Goal: Check status: Check status

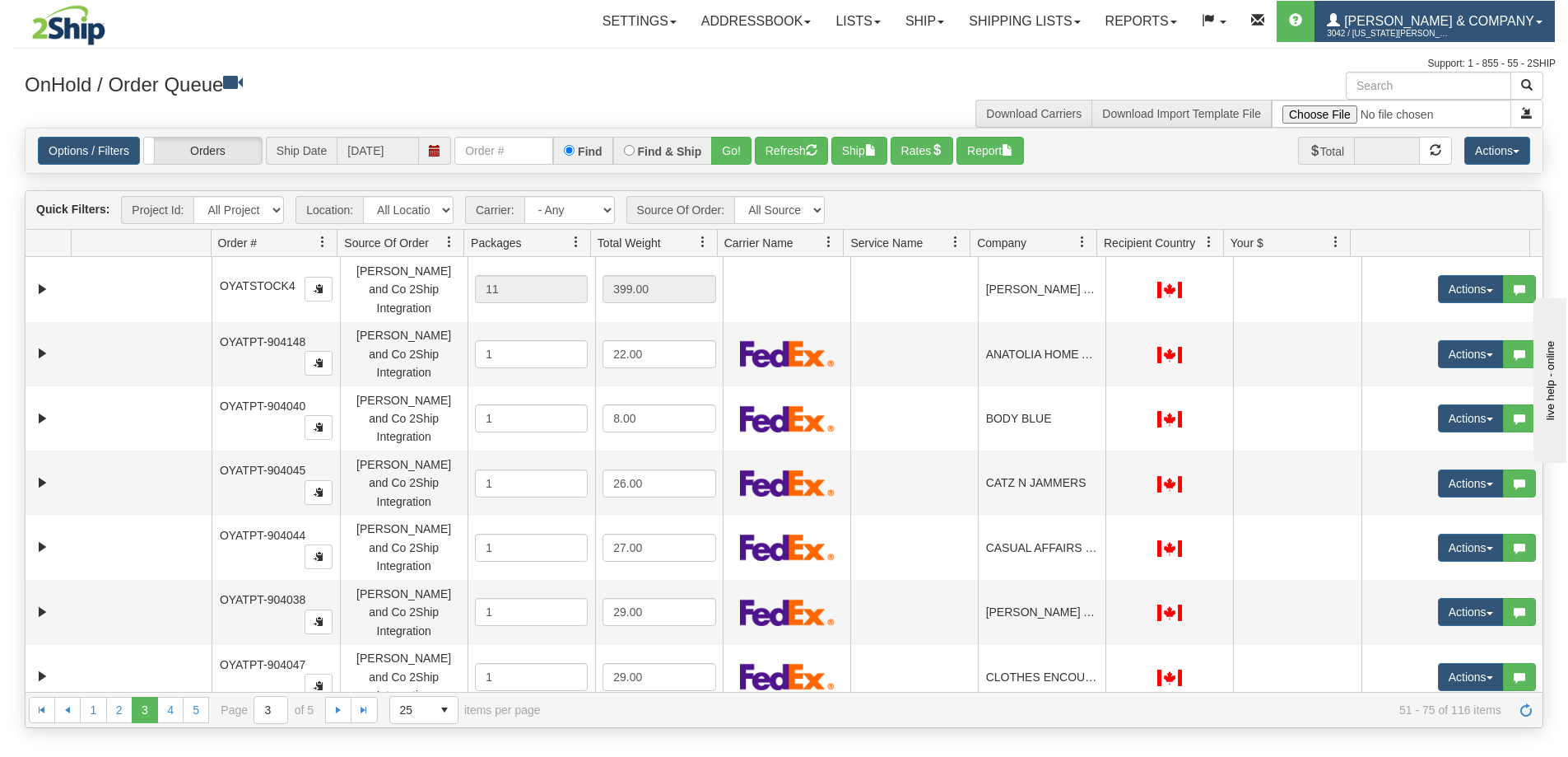
click at [1451, 39] on span "3042 / [US_STATE][PERSON_NAME]" at bounding box center [1389, 34] width 123 height 17
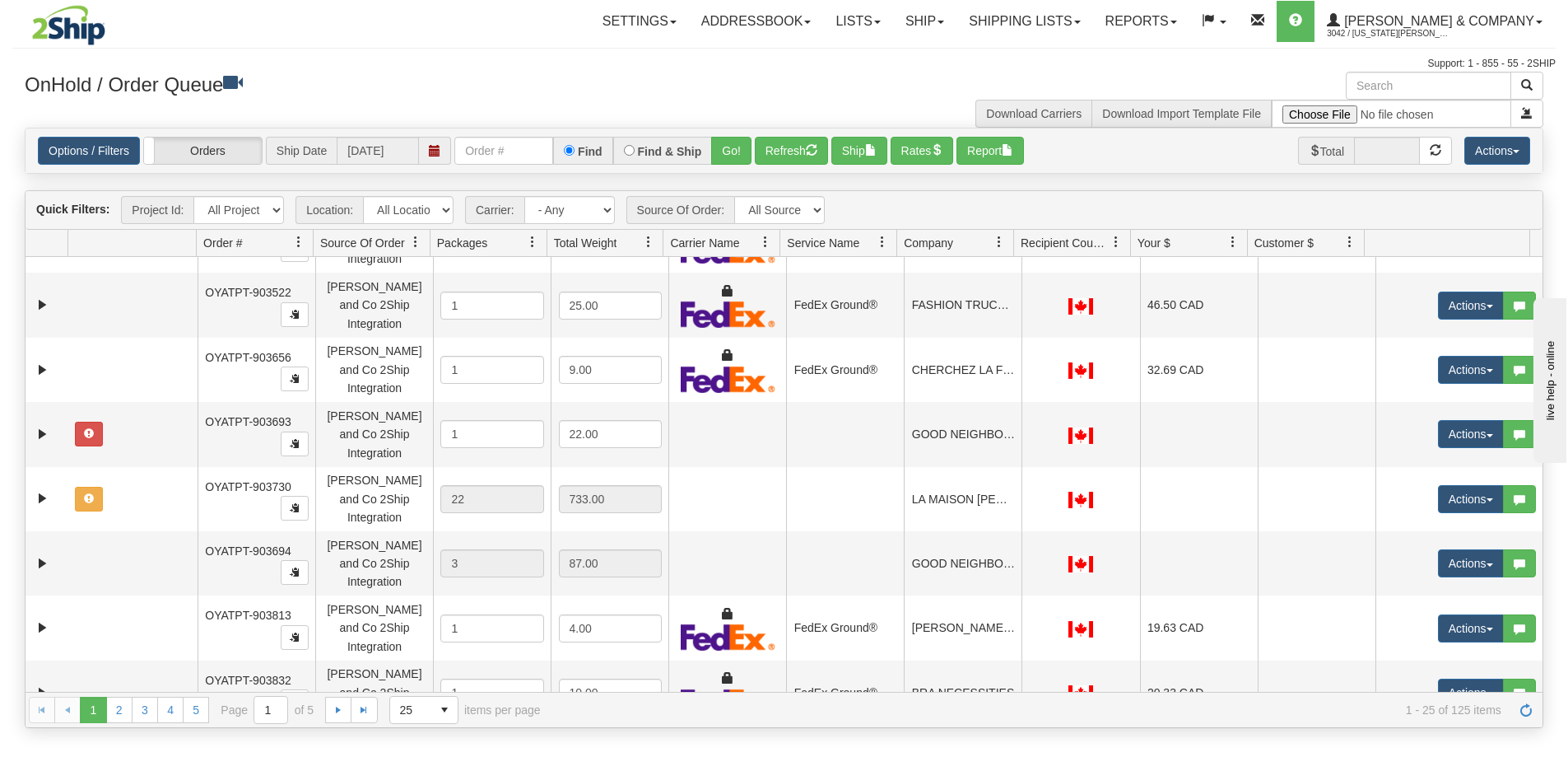
scroll to position [924, 0]
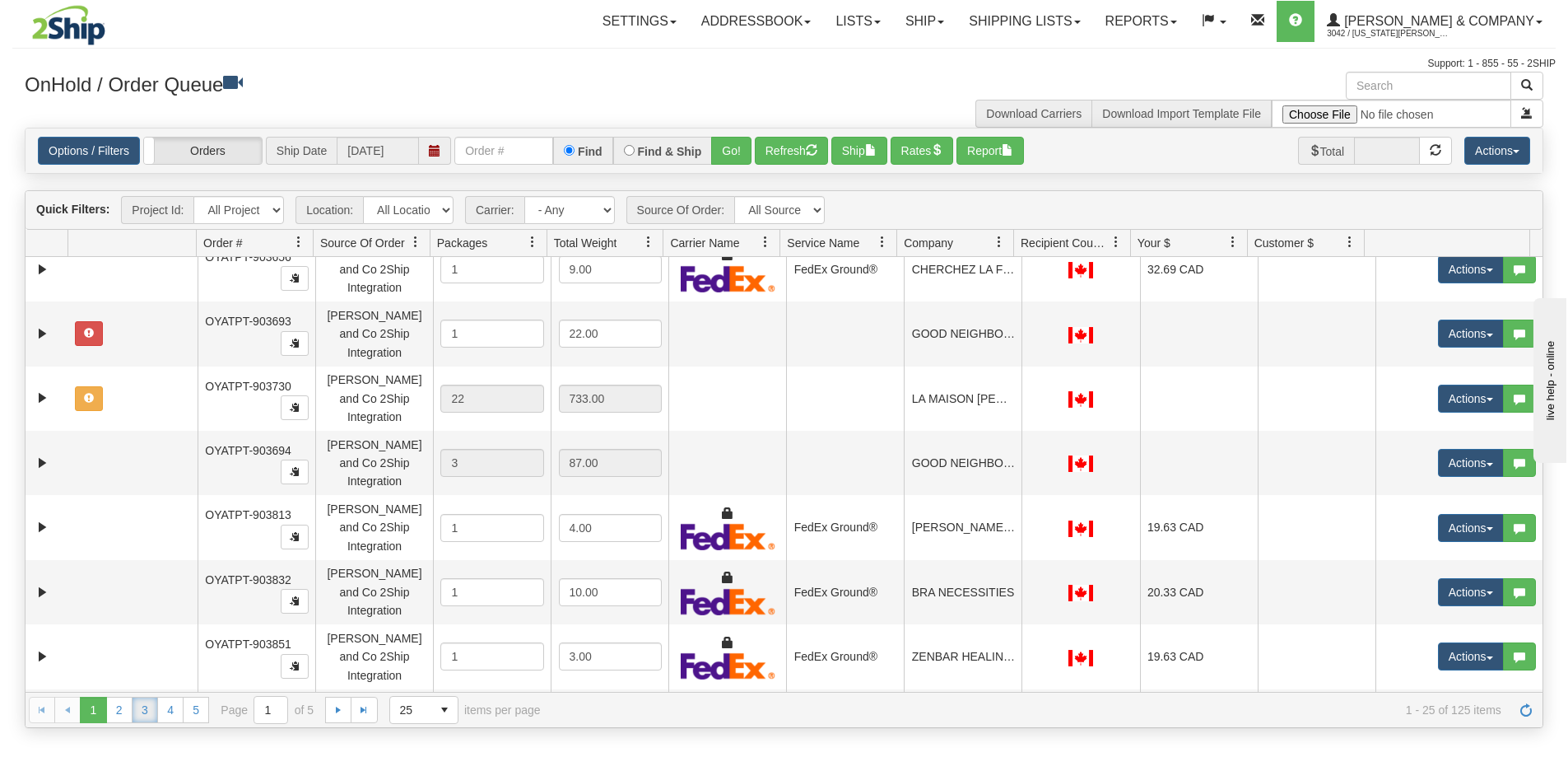
click at [144, 716] on link "3" at bounding box center [144, 710] width 26 height 26
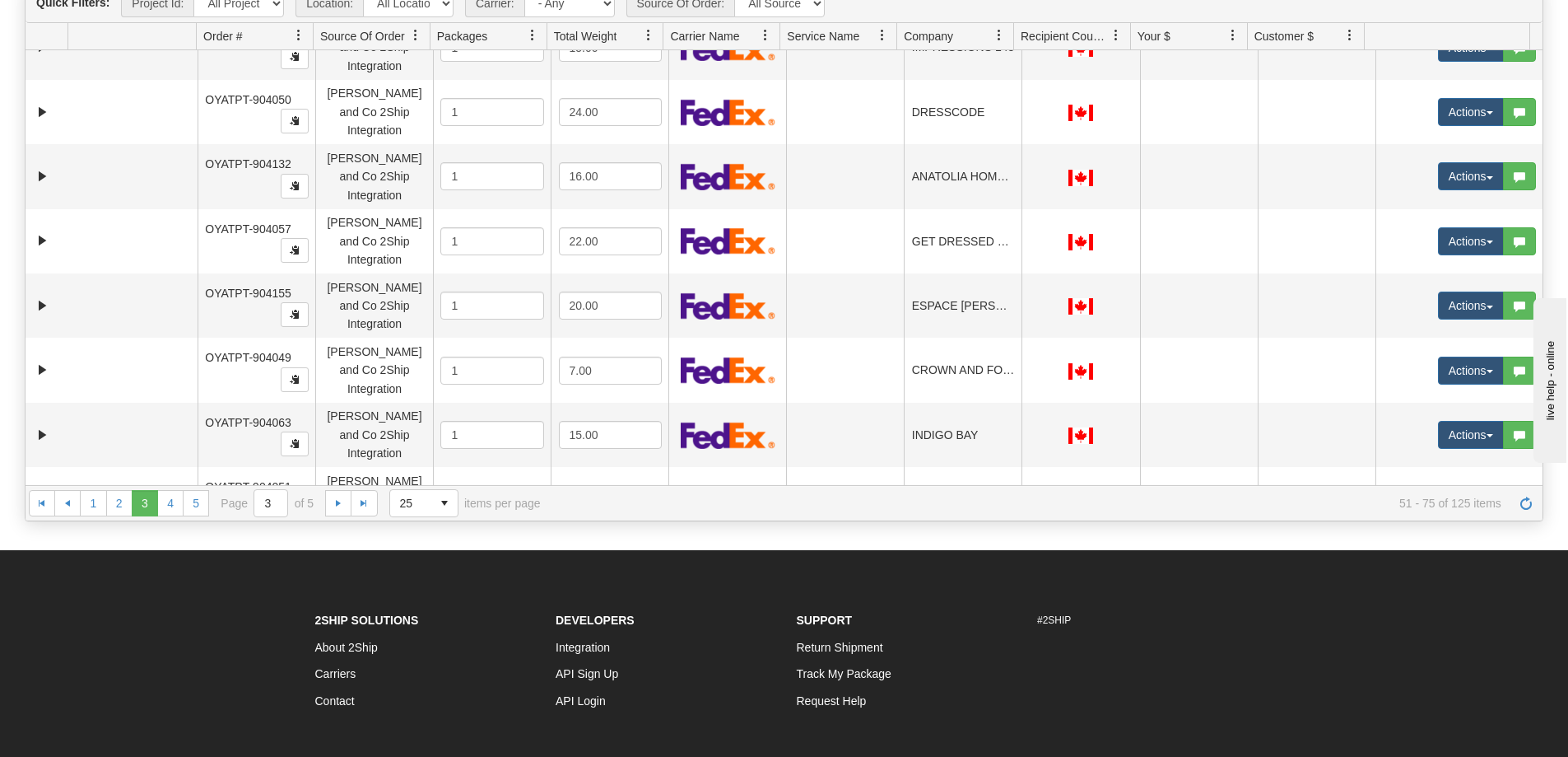
scroll to position [0, 0]
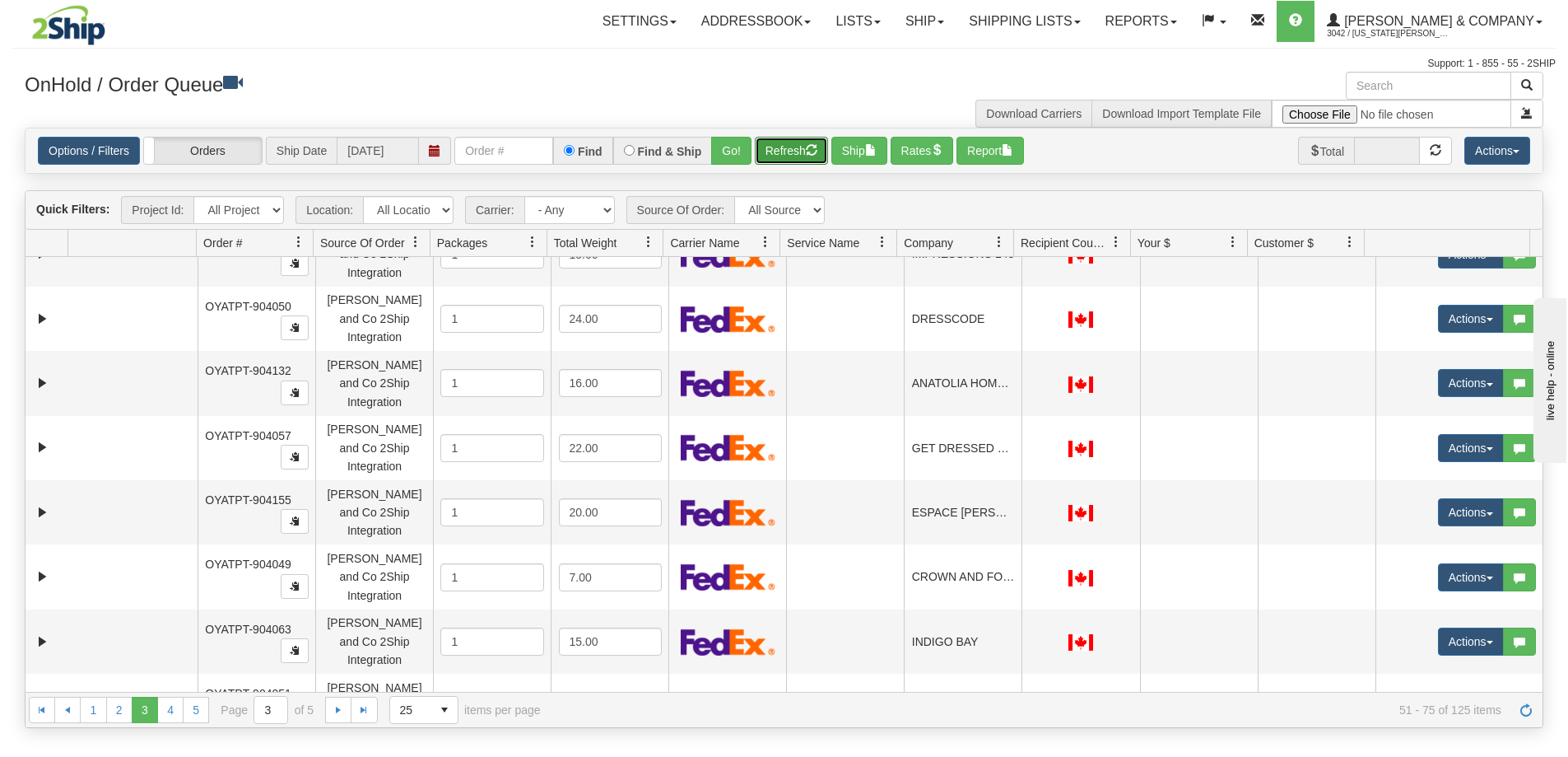
click at [802, 151] on button "Refresh" at bounding box center [791, 150] width 74 height 28
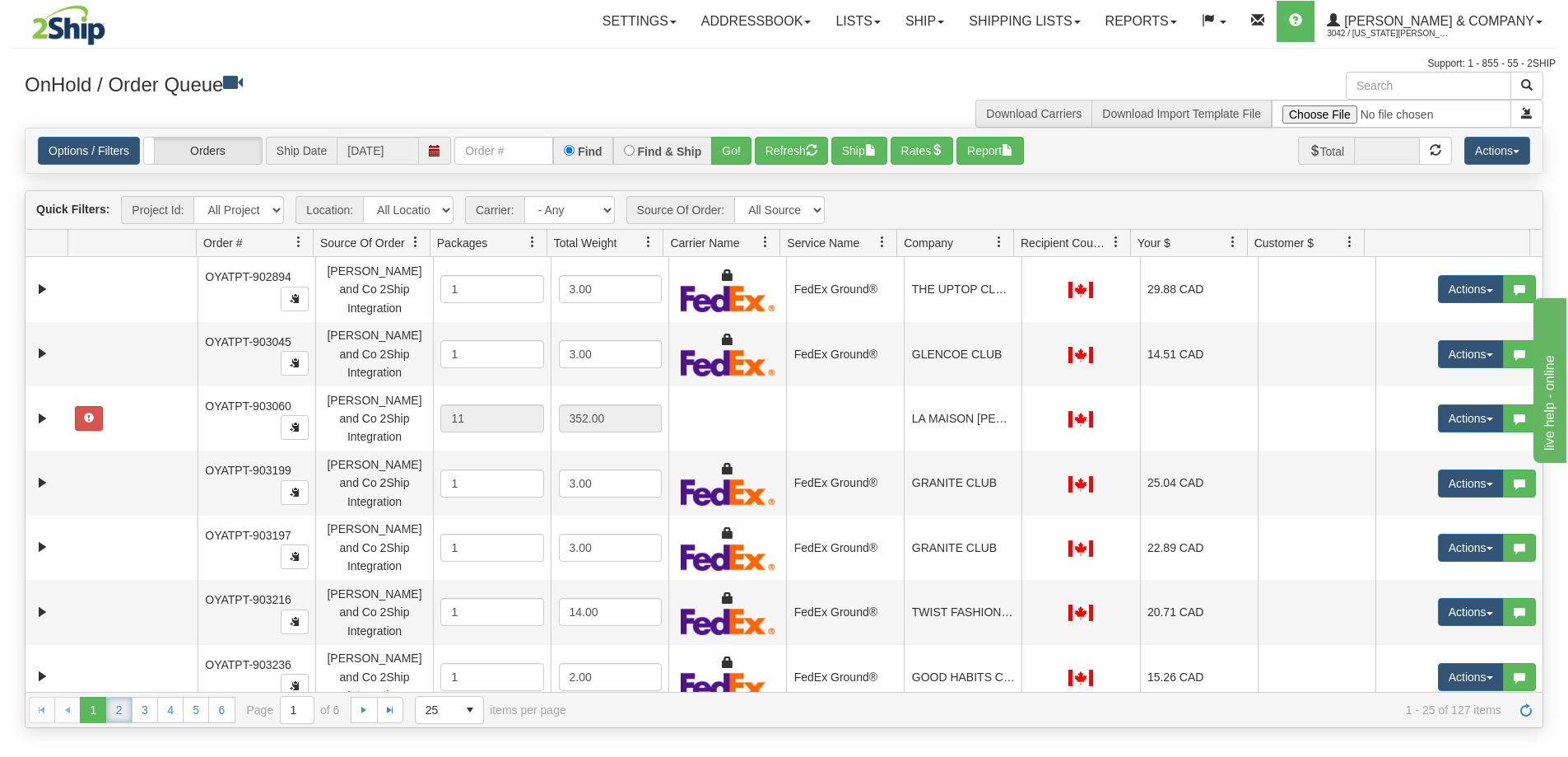
click at [122, 719] on link "2" at bounding box center [119, 710] width 26 height 26
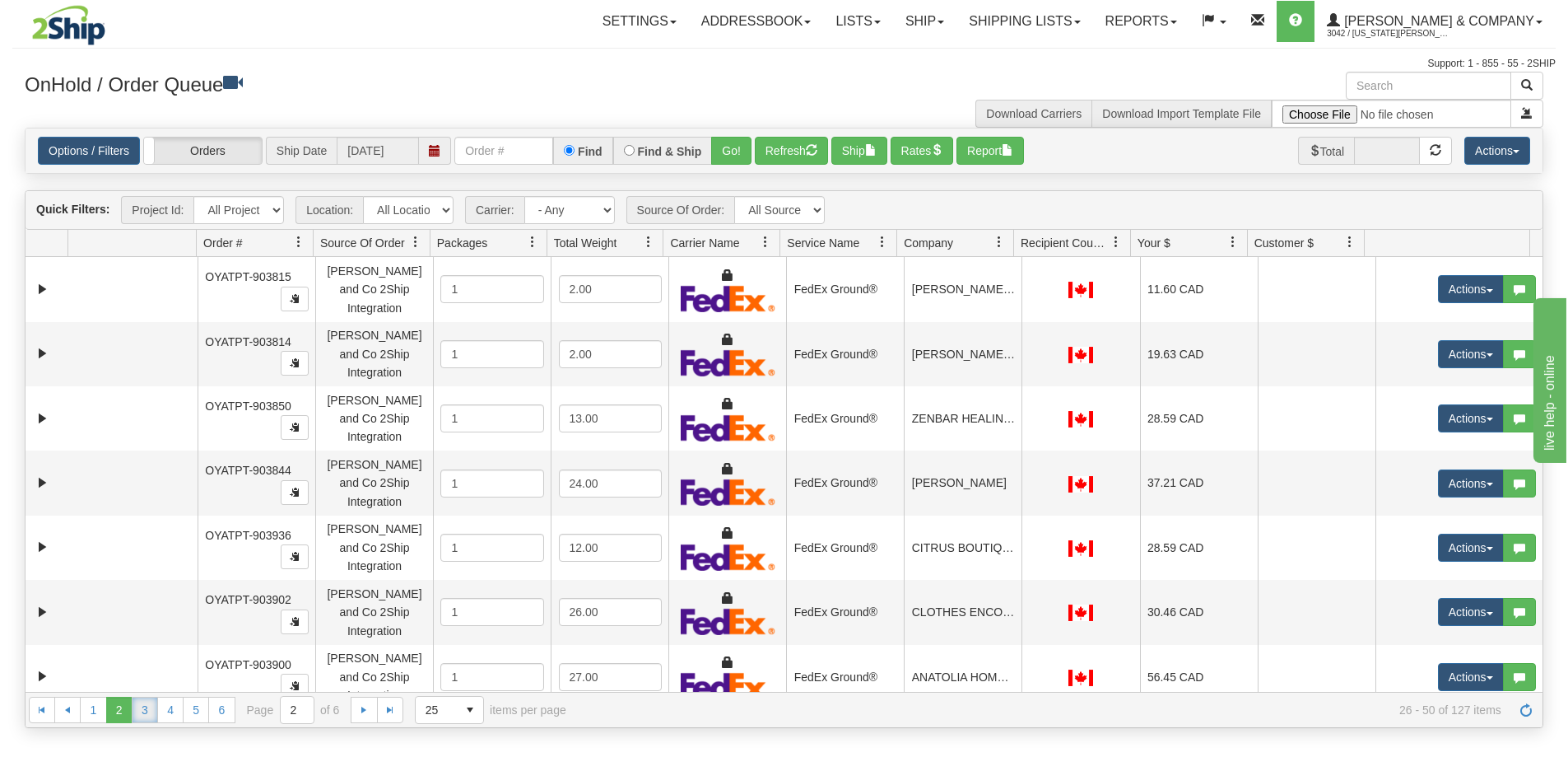
click at [141, 719] on link "3" at bounding box center [144, 710] width 26 height 26
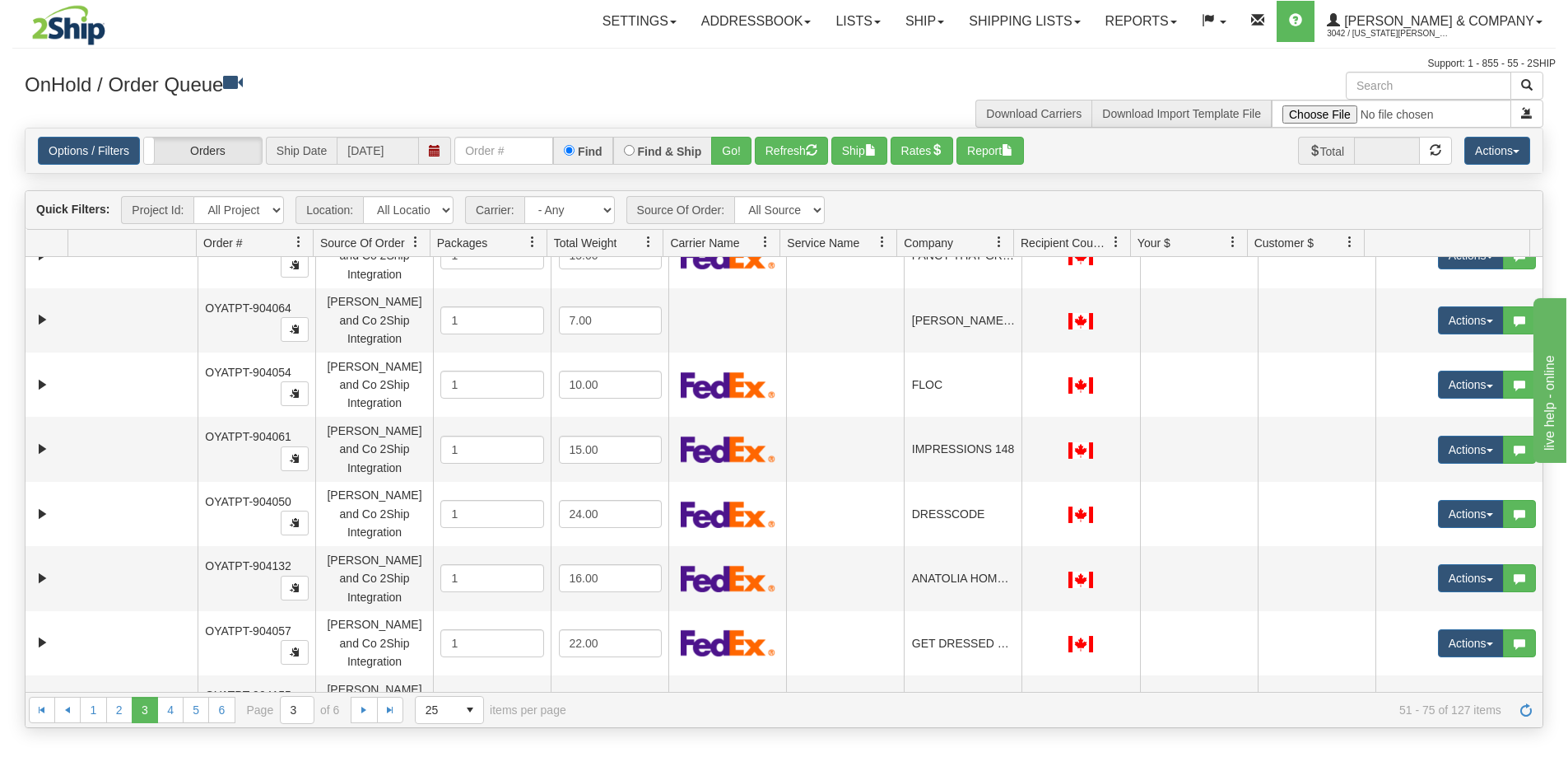
scroll to position [874, 0]
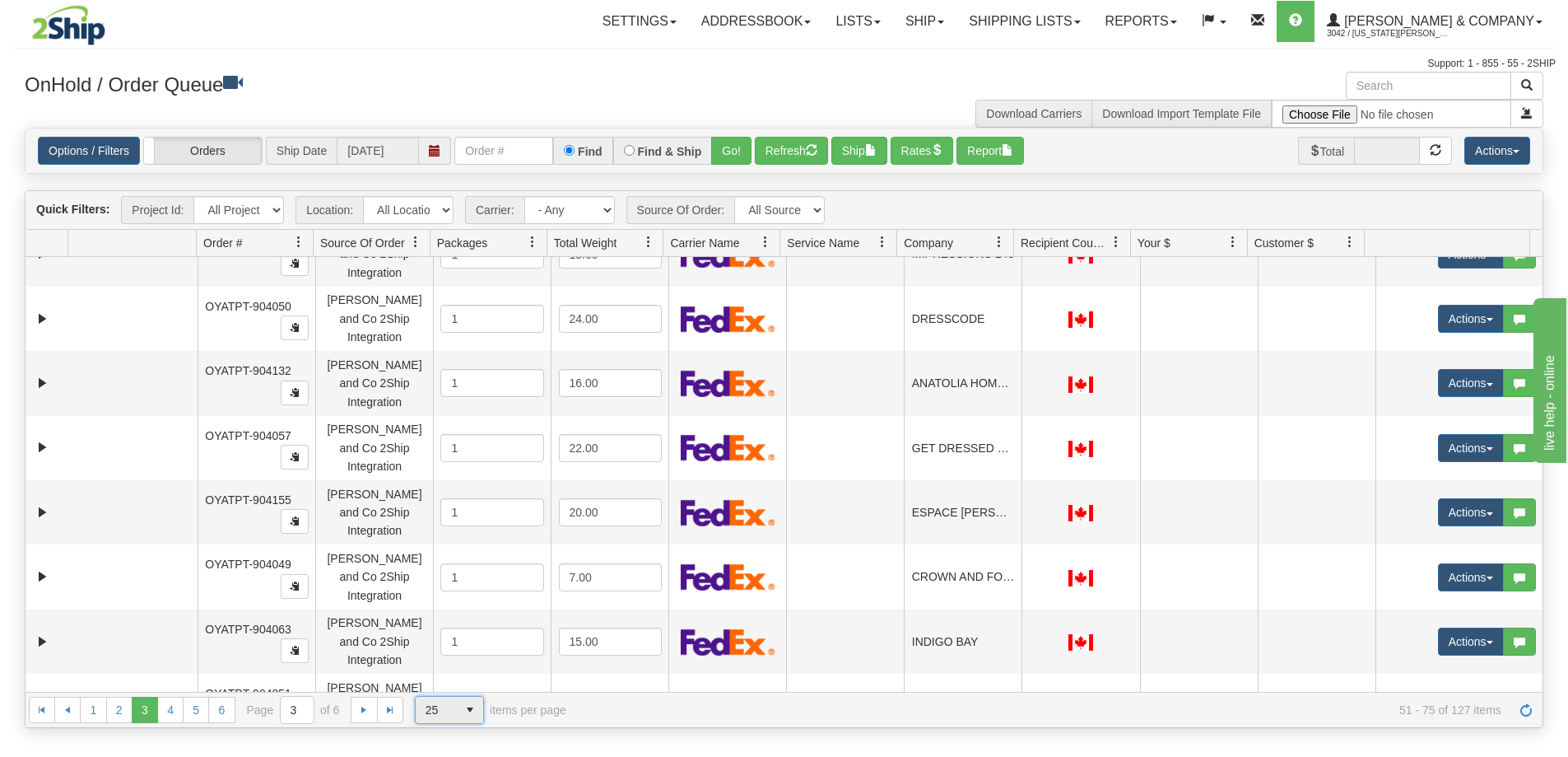
click at [457, 711] on span "select" at bounding box center [470, 710] width 26 height 26
click at [458, 681] on li "100" at bounding box center [449, 683] width 68 height 23
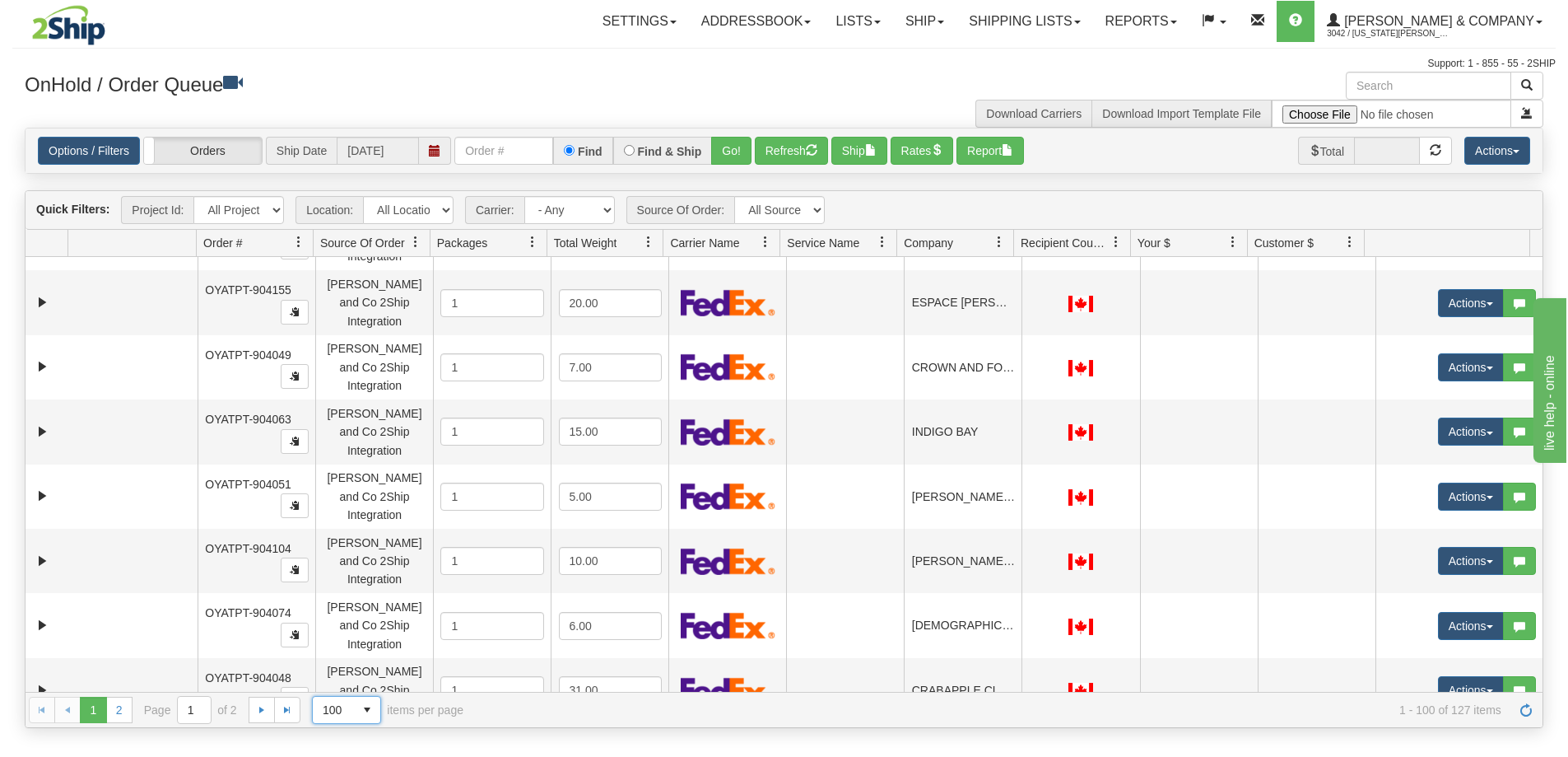
scroll to position [4904, 0]
